Goal: Find specific page/section: Find specific page/section

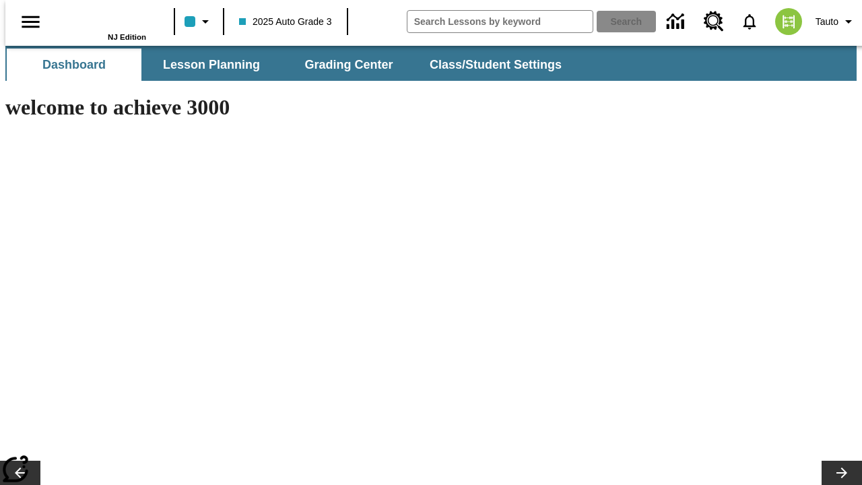
type input "-1"
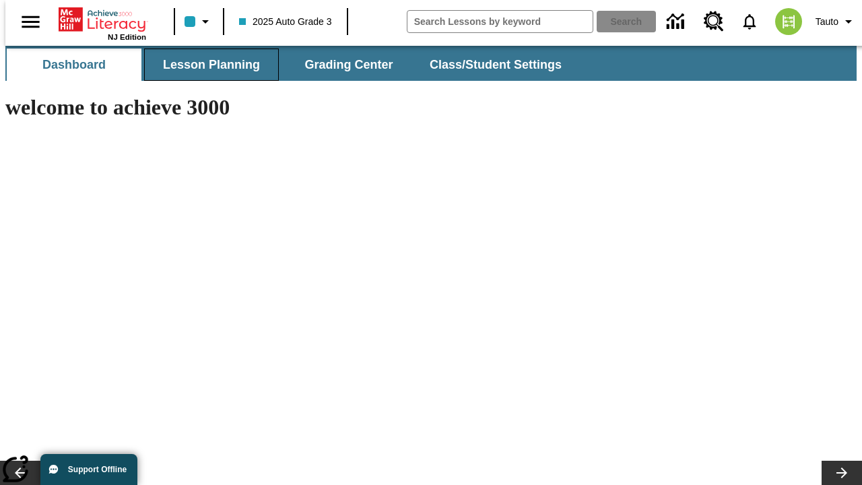
click at [206, 65] on span "Lesson Planning" at bounding box center [211, 64] width 97 height 15
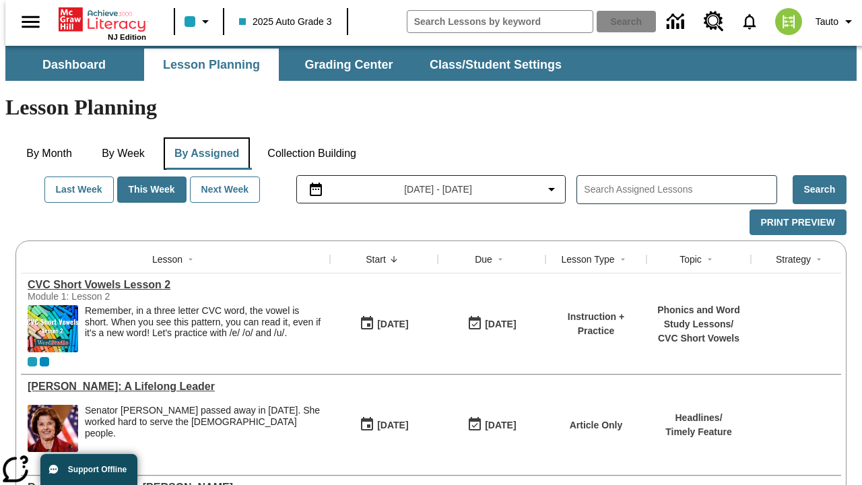
click at [203, 137] on button "By Assigned" at bounding box center [207, 153] width 86 height 32
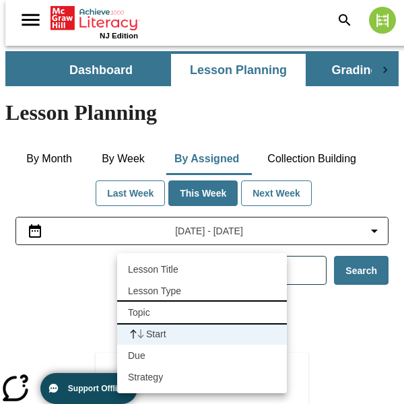
click at [202, 312] on li "Topic" at bounding box center [202, 313] width 170 height 22
